Goal: Task Accomplishment & Management: Complete application form

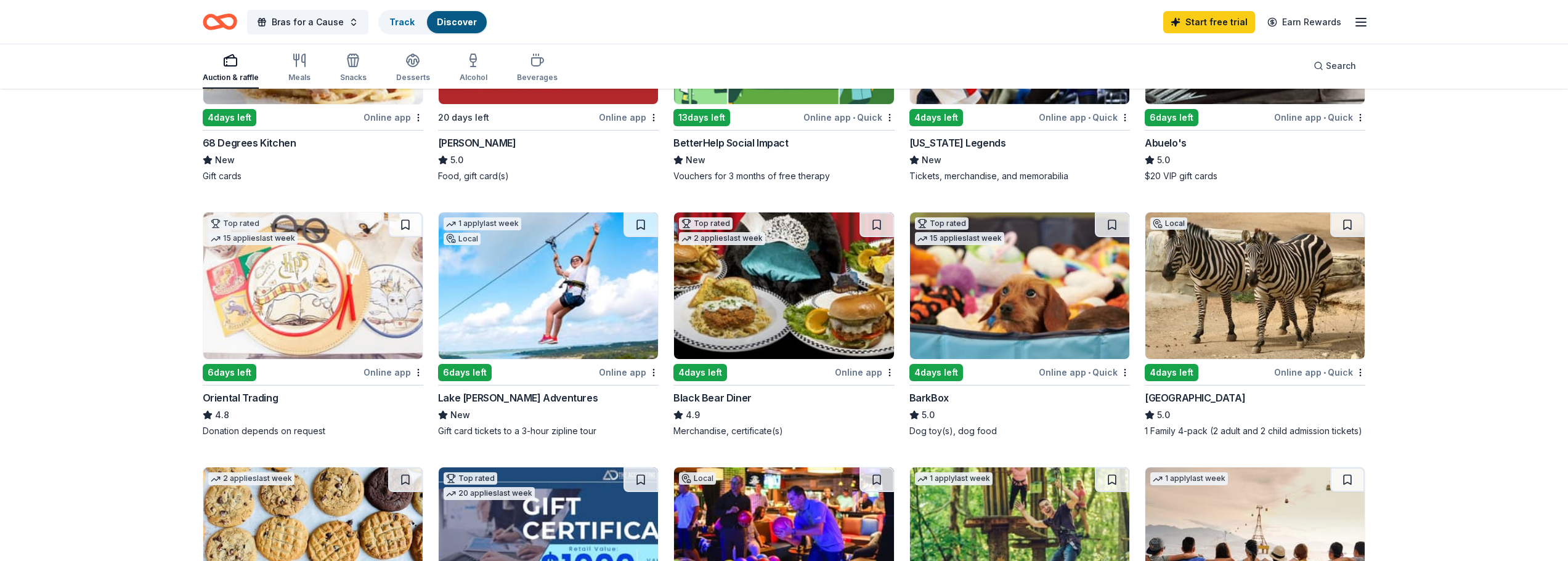
scroll to position [431, 0]
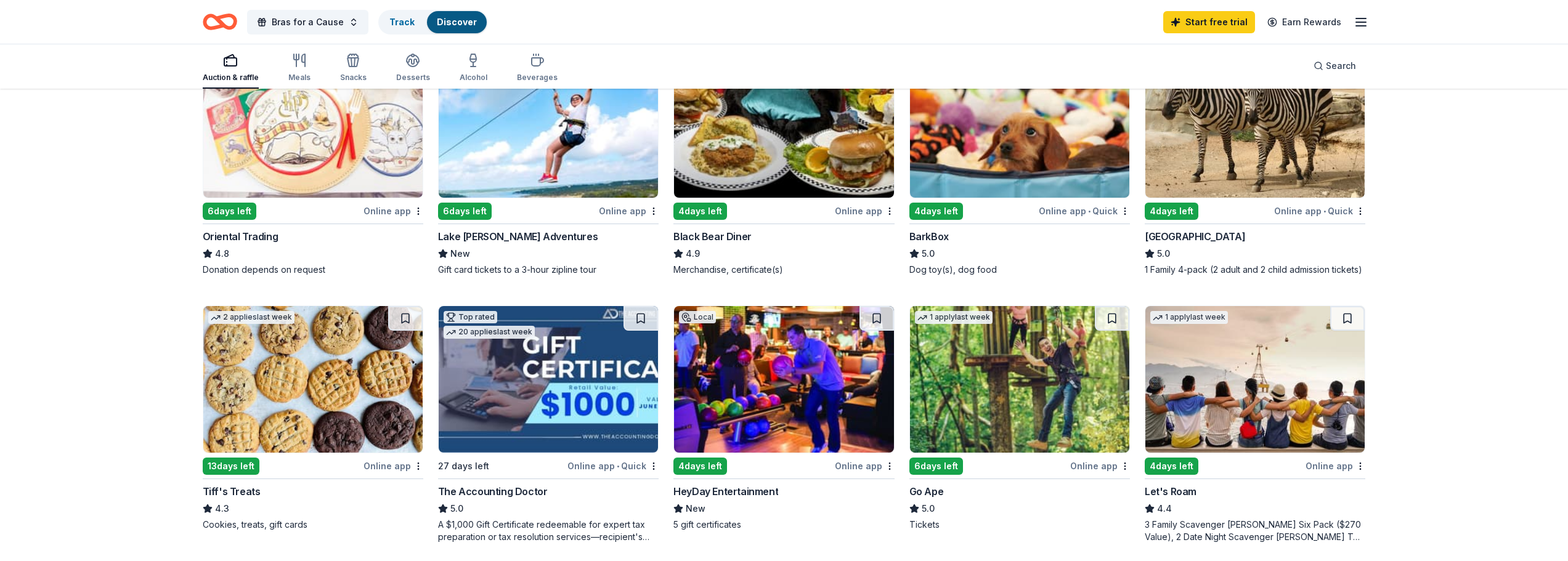
click at [1058, 381] on img at bounding box center [1019, 379] width 219 height 147
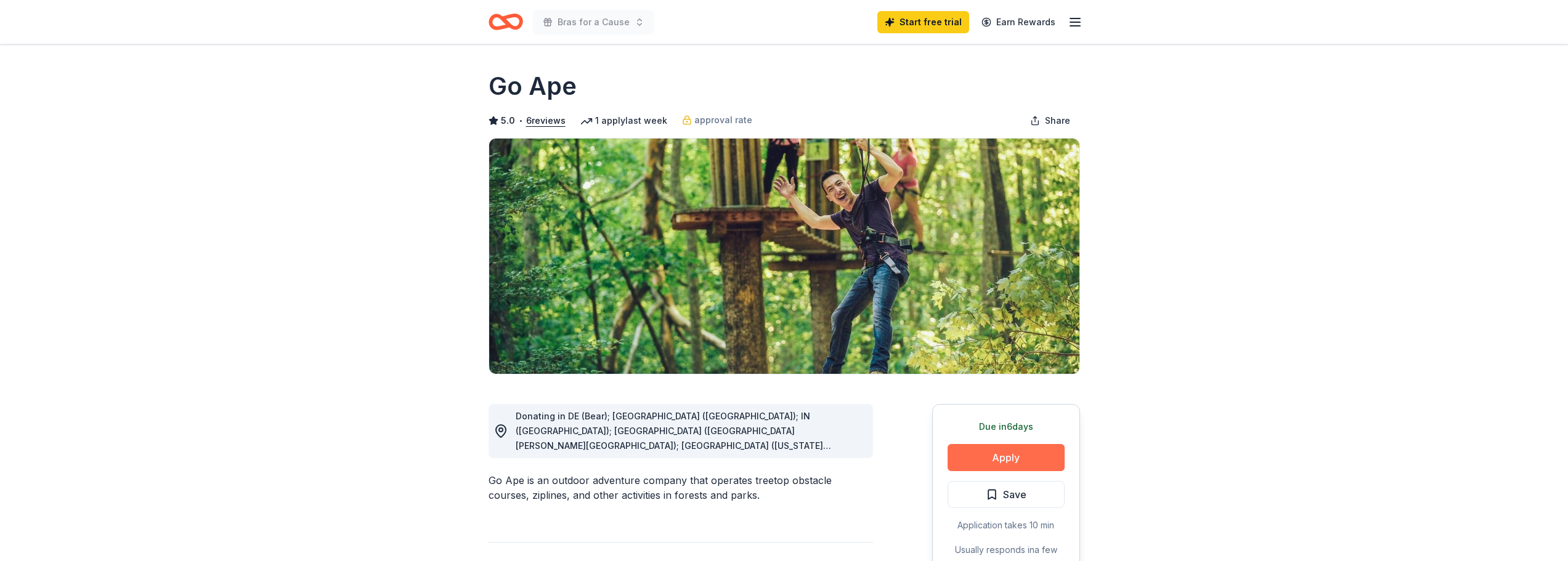
click at [997, 462] on button "Apply" at bounding box center [1006, 458] width 117 height 27
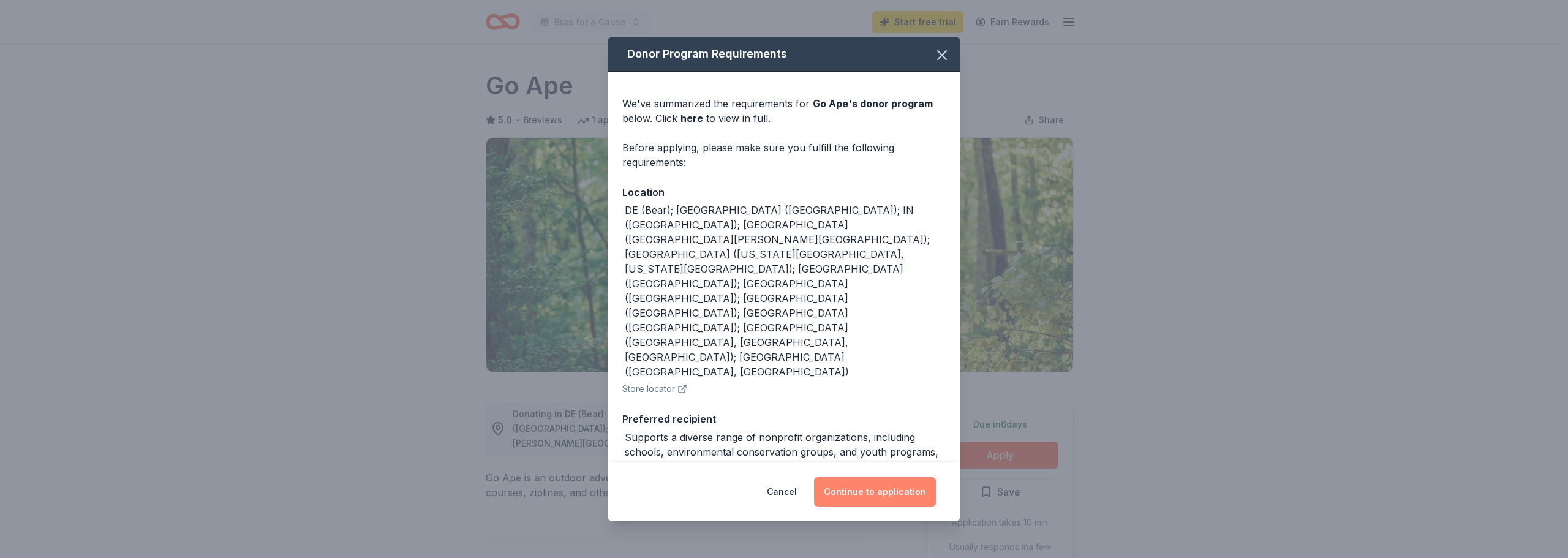
click at [869, 486] on button "Continue to application" at bounding box center [875, 492] width 122 height 30
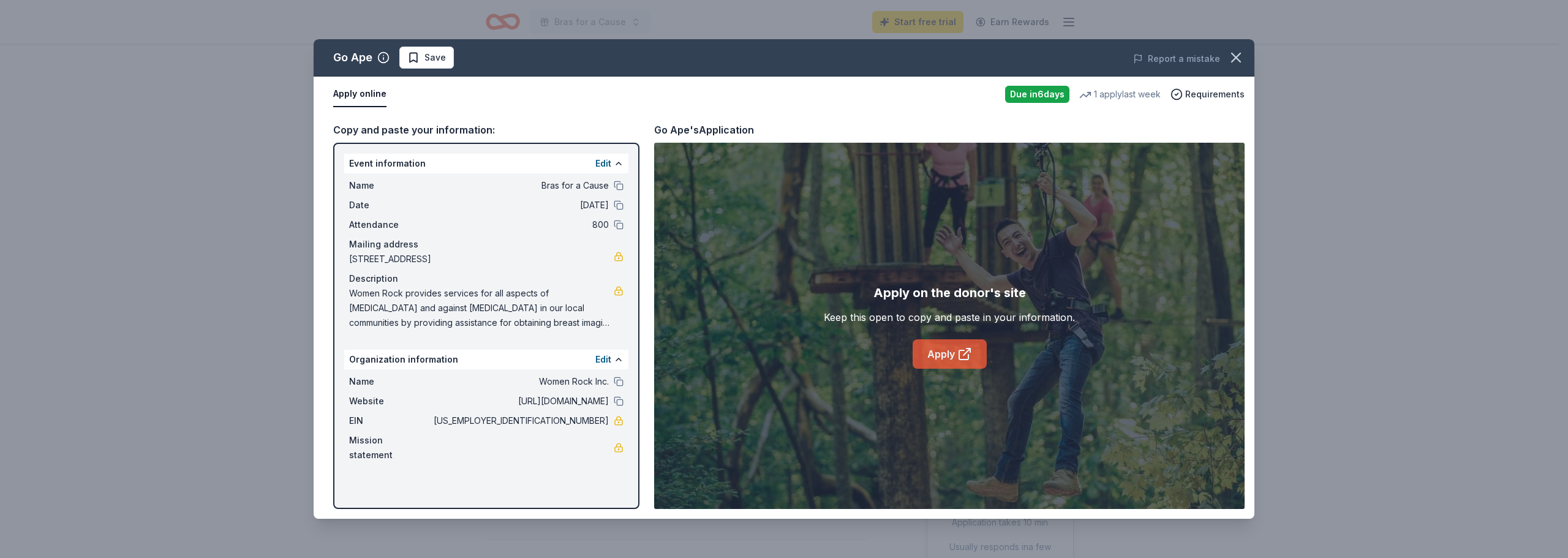
click at [952, 353] on link "Apply" at bounding box center [950, 354] width 74 height 30
